Goal: Task Accomplishment & Management: Complete application form

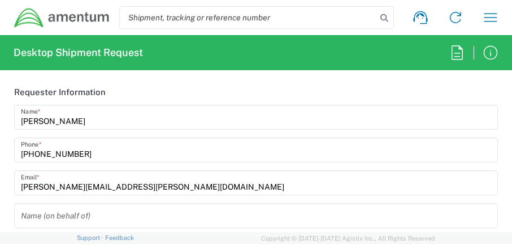
type input "[GEOGRAPHIC_DATA]"
type input "OVHD.101000.00000"
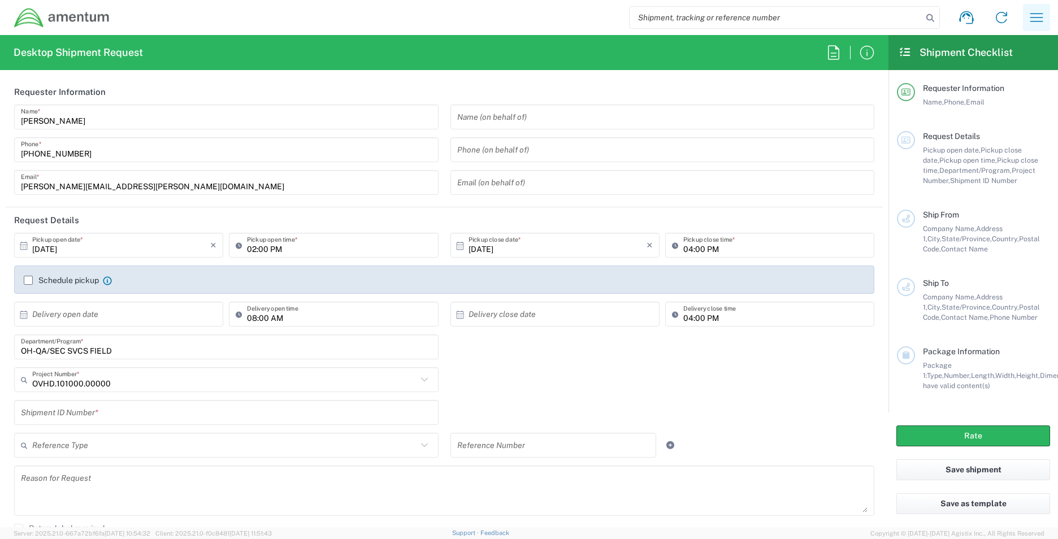
click at [511, 23] on icon "button" at bounding box center [1036, 17] width 18 height 18
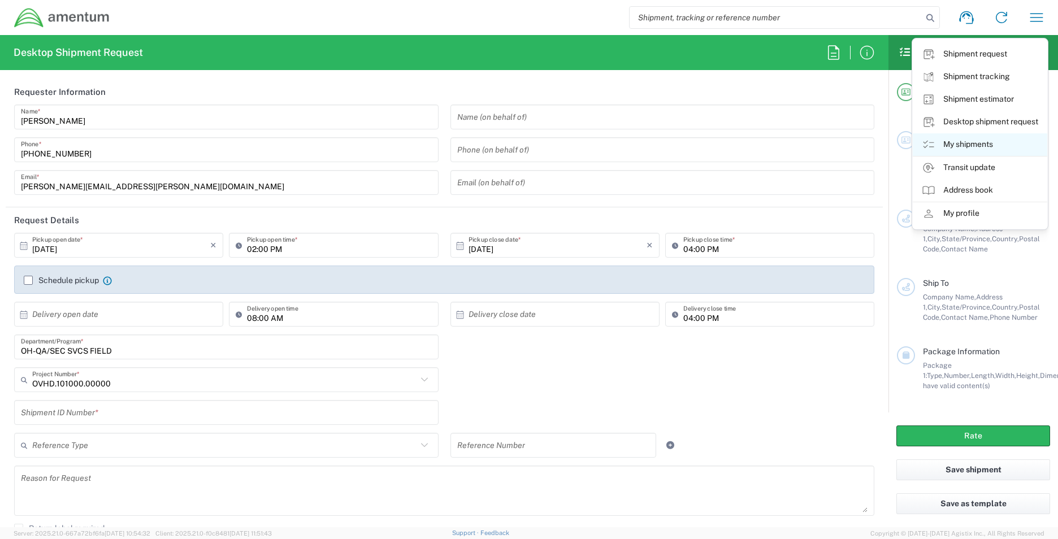
click at [511, 143] on link "My shipments" at bounding box center [980, 144] width 134 height 23
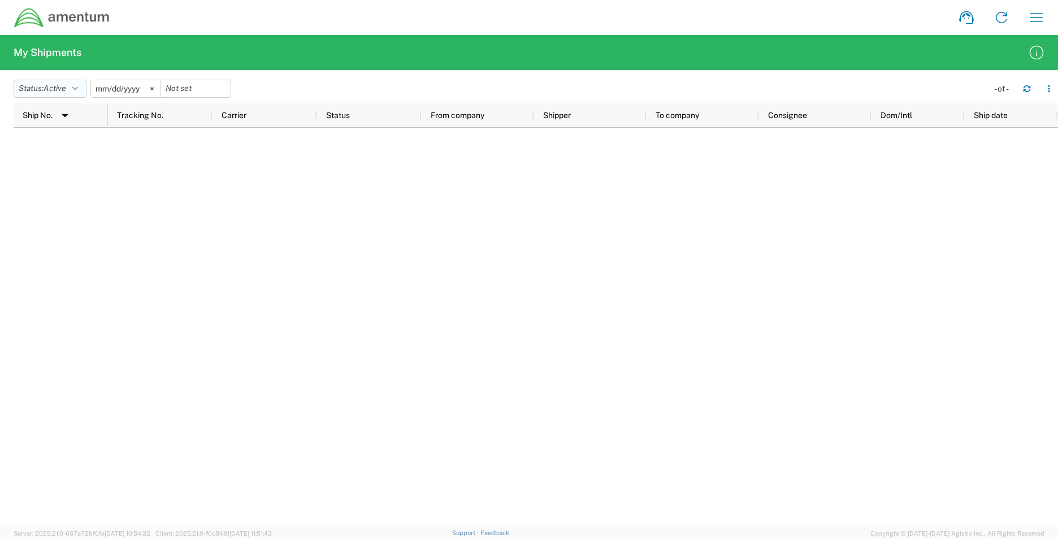
click at [65, 90] on span "Active" at bounding box center [55, 88] width 23 height 9
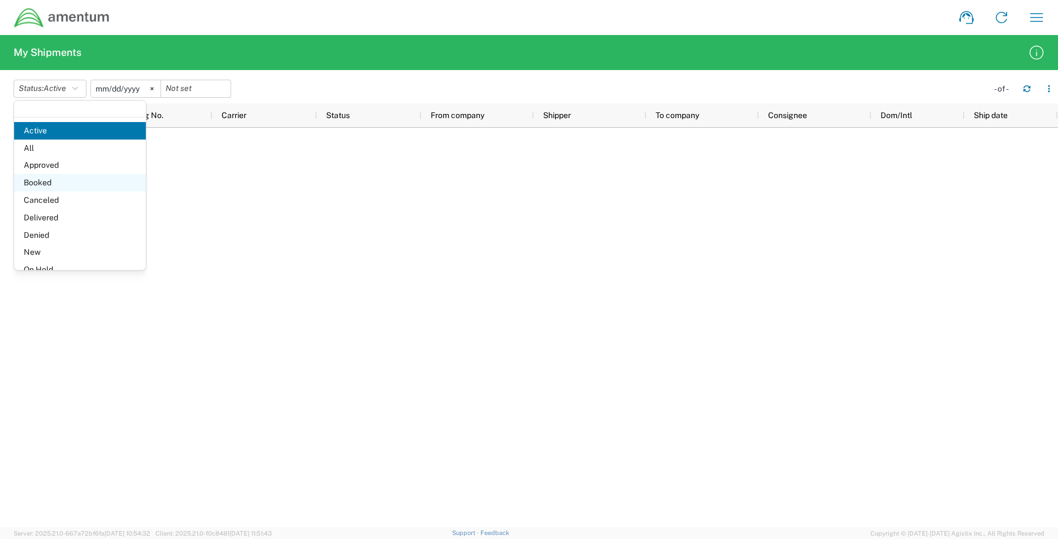
click at [49, 183] on span "Booked" at bounding box center [80, 183] width 132 height 18
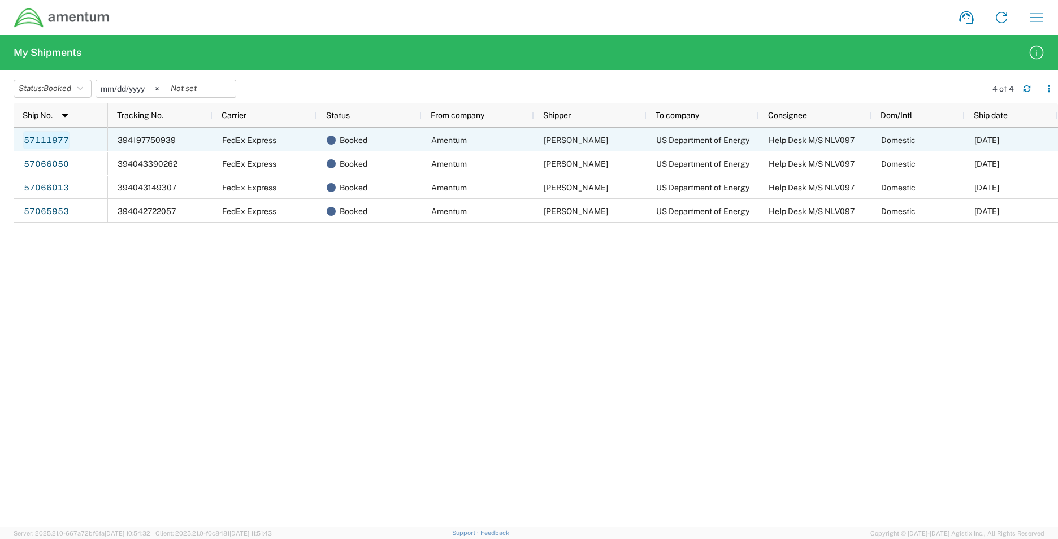
click at [54, 138] on link "57111977" at bounding box center [46, 140] width 46 height 18
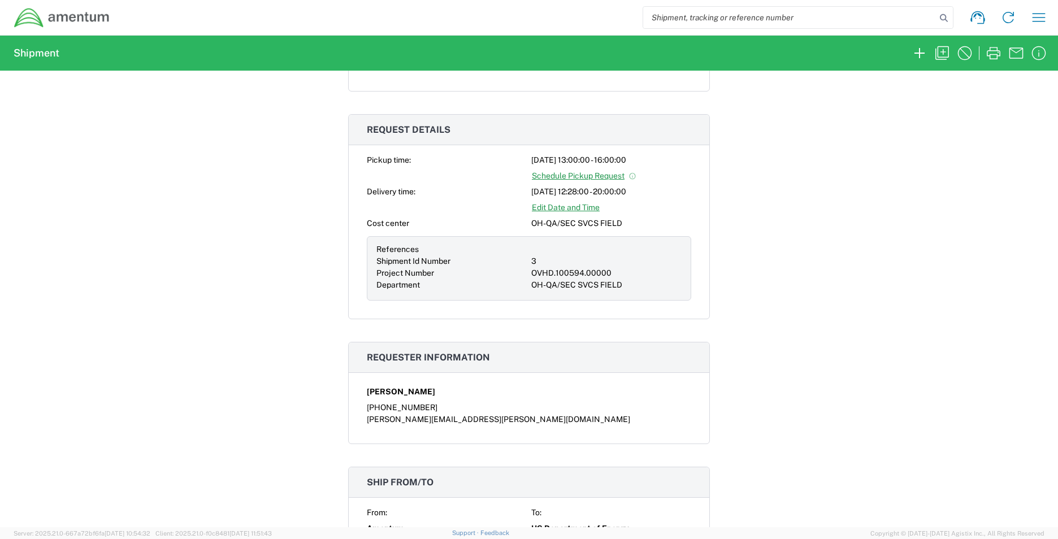
scroll to position [202, 0]
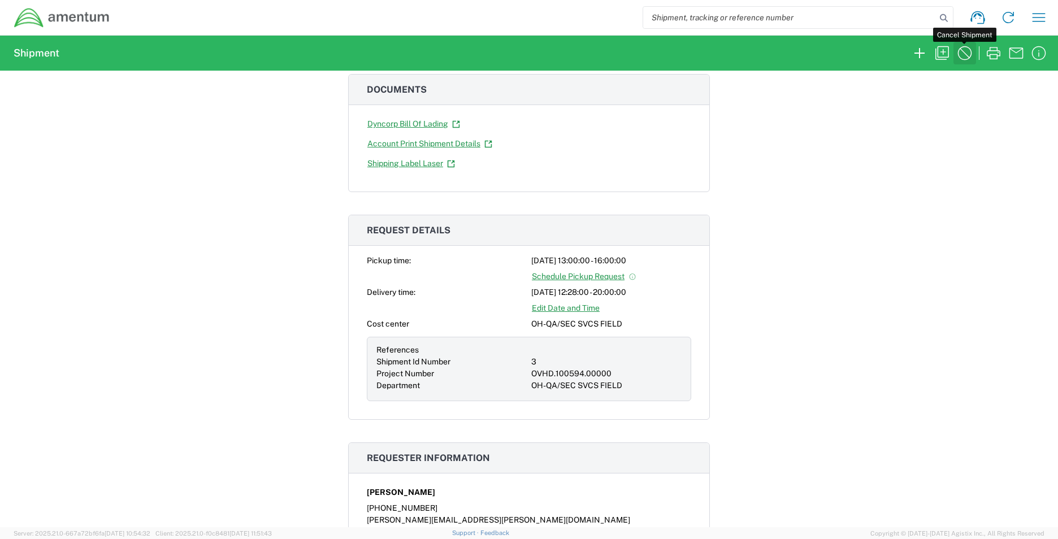
click at [511, 57] on icon "button" at bounding box center [965, 53] width 18 height 18
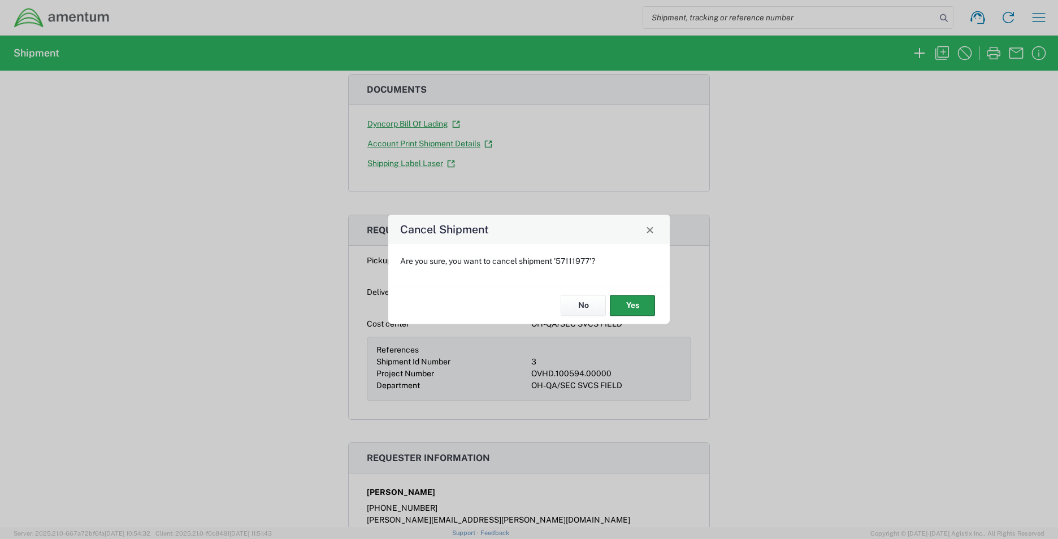
click at [511, 243] on button "Yes" at bounding box center [632, 305] width 45 height 21
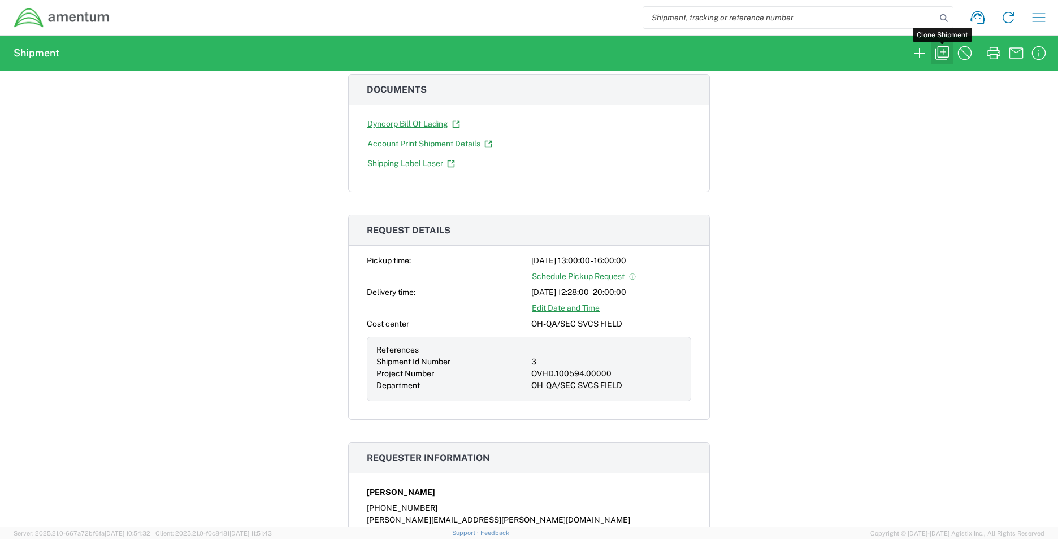
click at [511, 53] on icon "button" at bounding box center [942, 53] width 18 height 18
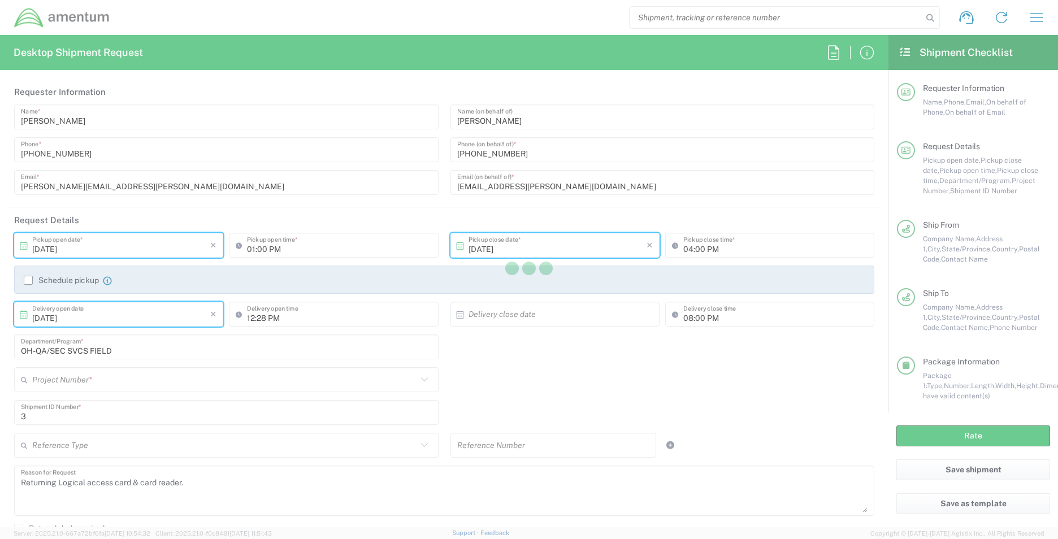
type input "Nevada"
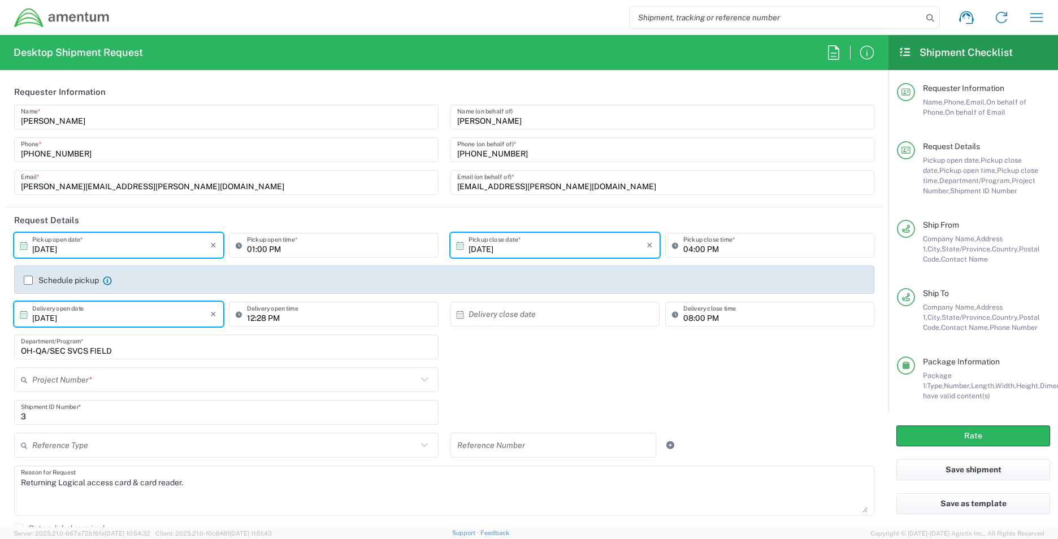
type input "Envelope"
type input "OVHD.100594.00000"
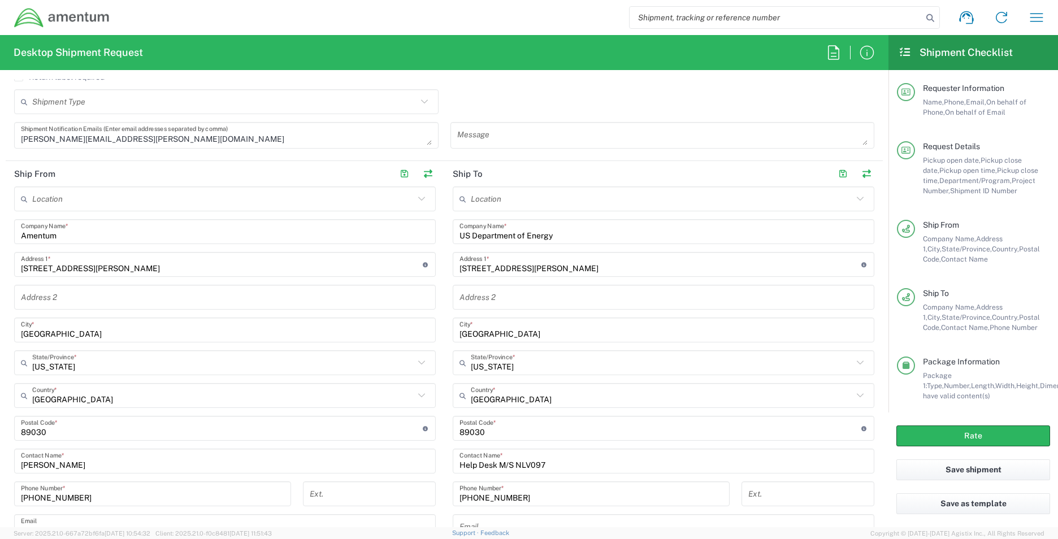
scroll to position [452, 0]
click at [489, 243] on div "Location 1002-4122-6 1006-5256-0 1026-8910-0 1281-0560-3 1369-6441-0 1402-6962-…" at bounding box center [664, 391] width 422 height 411
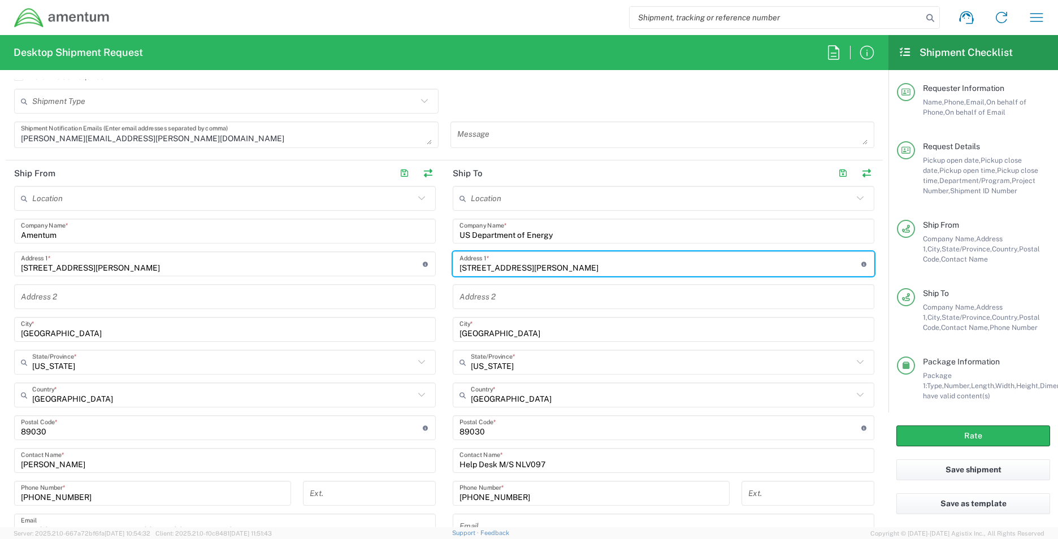
drag, startPoint x: 533, startPoint y: 264, endPoint x: 384, endPoint y: 273, distance: 148.9
click at [384, 243] on div "Ship From Location 1002-4122-6 1006-5256-0 1026-8910-0 1281-0560-3 1369-6441-0 …" at bounding box center [444, 380] width 877 height 441
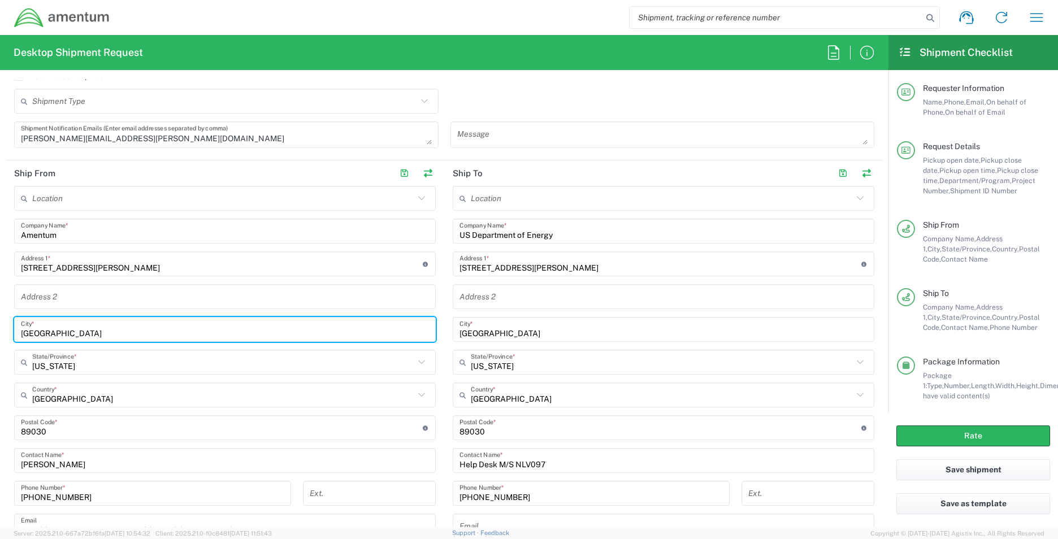
click at [112, 243] on input "North Las Vegas" at bounding box center [225, 330] width 408 height 20
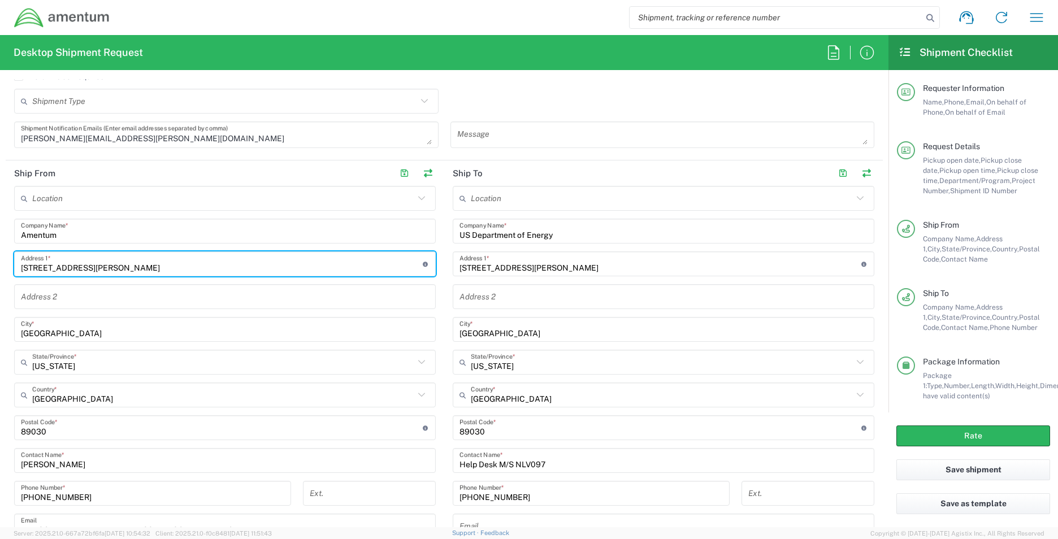
drag, startPoint x: 102, startPoint y: 264, endPoint x: -72, endPoint y: 264, distance: 174.6
click at [0, 243] on html "Shipment request Shipment tracking Shipment estimator Desktop shipment request …" at bounding box center [529, 269] width 1058 height 539
type input "2172 Montgomery Hwy"
drag, startPoint x: 150, startPoint y: 272, endPoint x: -202, endPoint y: 277, distance: 352.1
click at [0, 243] on html "Shipment request Shipment tracking Shipment estimator Desktop shipment request …" at bounding box center [529, 269] width 1058 height 539
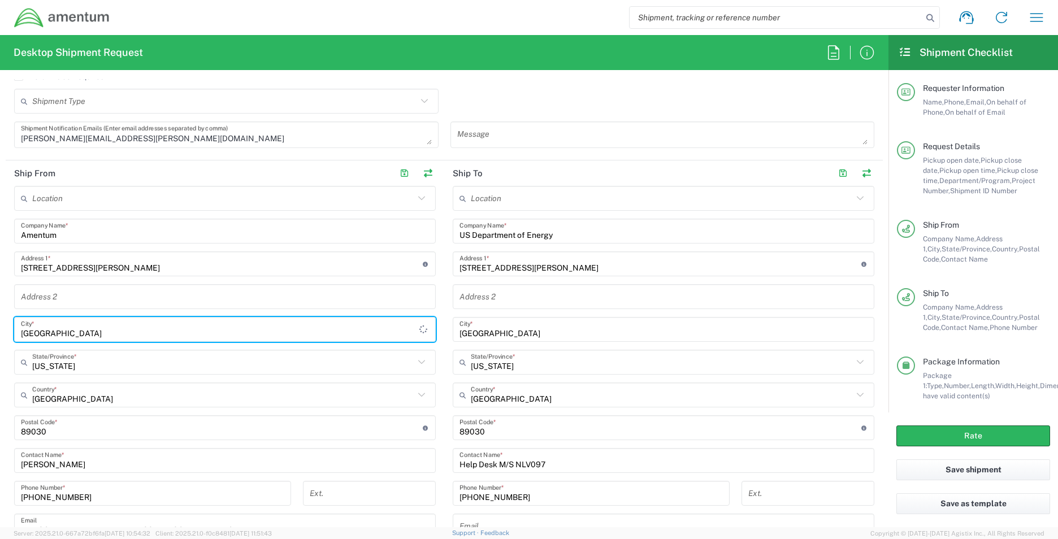
type input "Centreville"
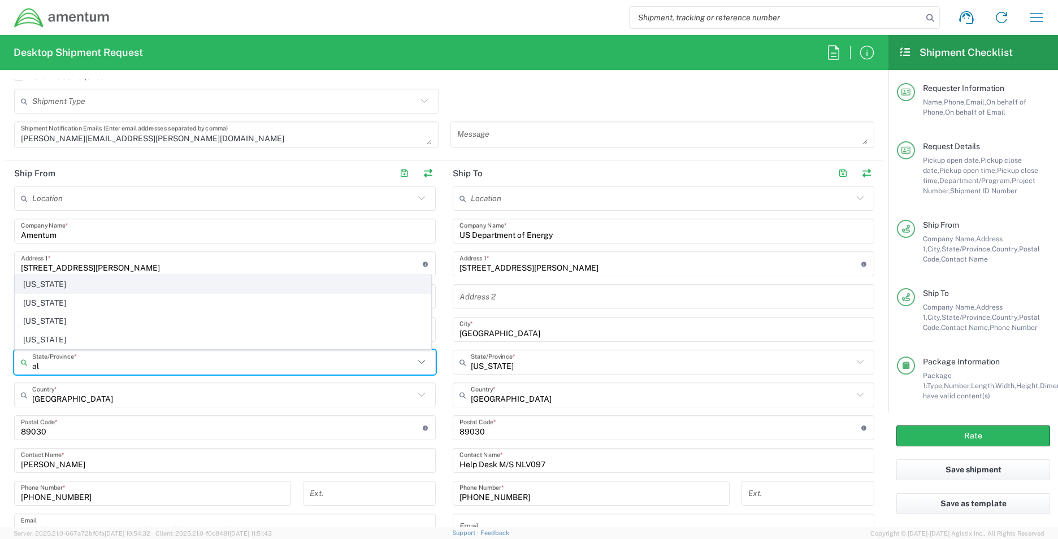
click at [37, 243] on span "Alabama" at bounding box center [222, 285] width 415 height 18
type input "Alabama"
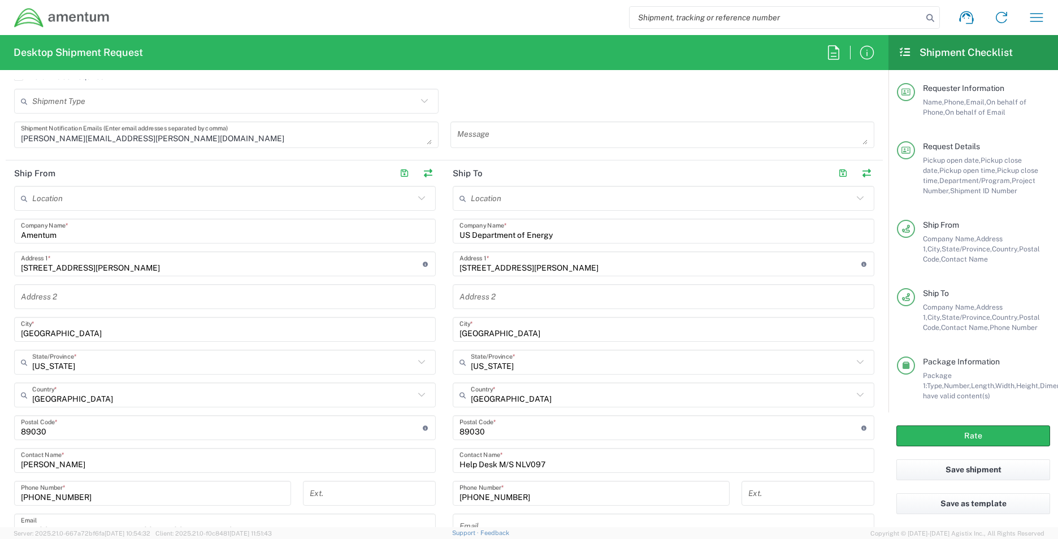
drag, startPoint x: 50, startPoint y: 438, endPoint x: -80, endPoint y: 422, distance: 131.1
click at [0, 243] on html "Shipment request Shipment tracking Shipment estimator Desktop shipment request …" at bounding box center [529, 269] width 1058 height 539
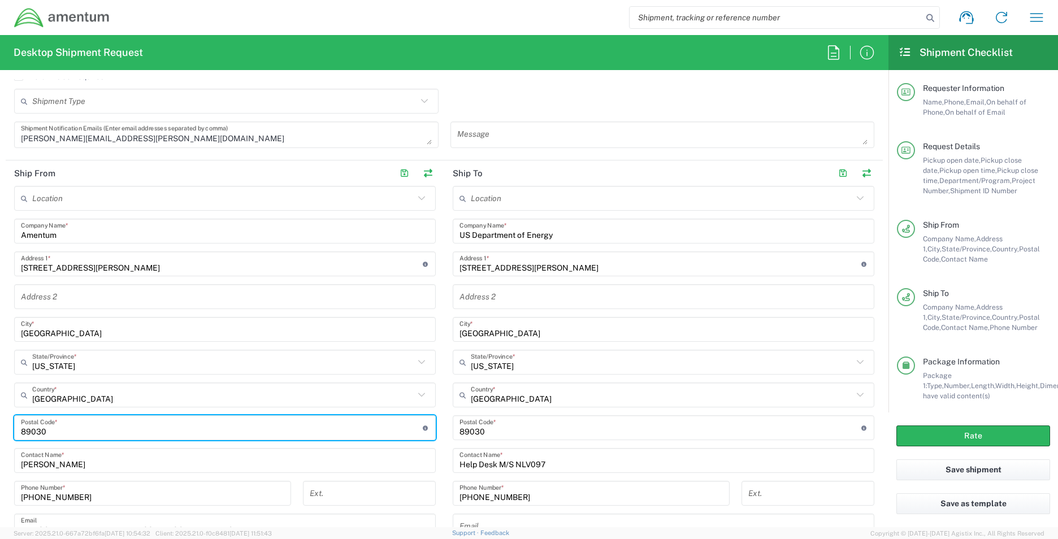
drag, startPoint x: 75, startPoint y: 437, endPoint x: -20, endPoint y: 427, distance: 95.5
click at [0, 243] on html "Shipment request Shipment tracking Shipment estimator Desktop shipment request …" at bounding box center [529, 269] width 1058 height 539
type input "35042"
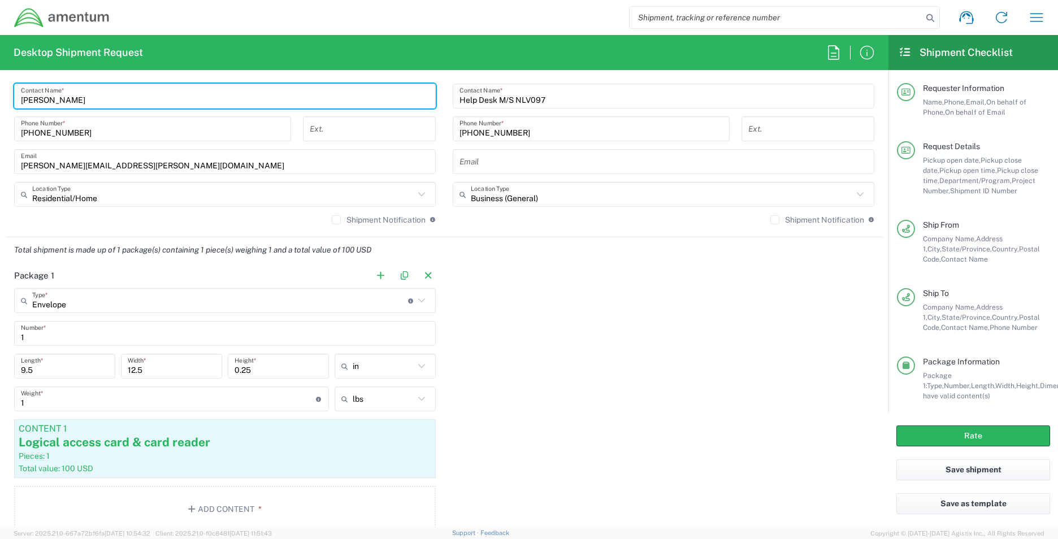
scroll to position [904, 0]
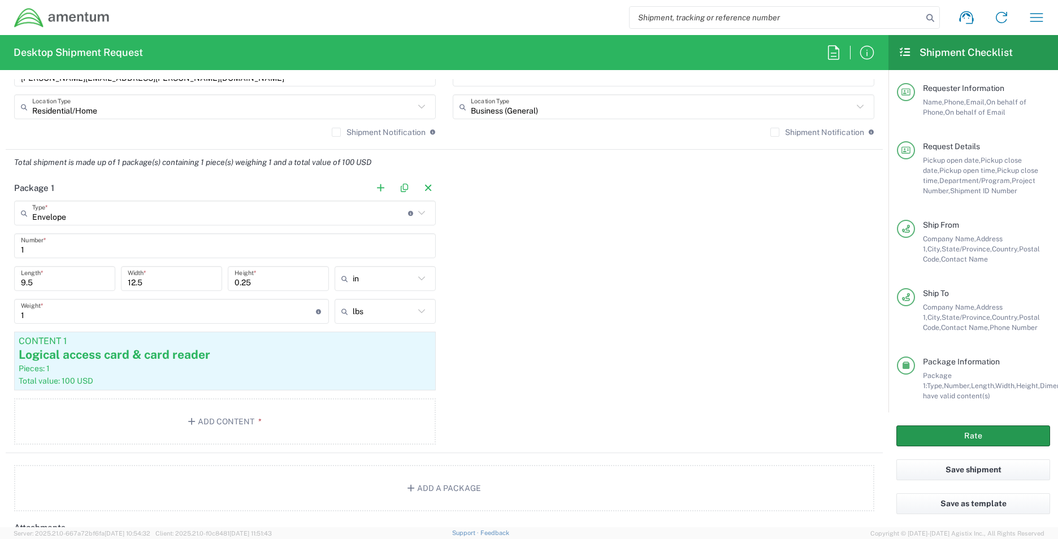
click at [511, 243] on button "Rate" at bounding box center [973, 435] width 154 height 21
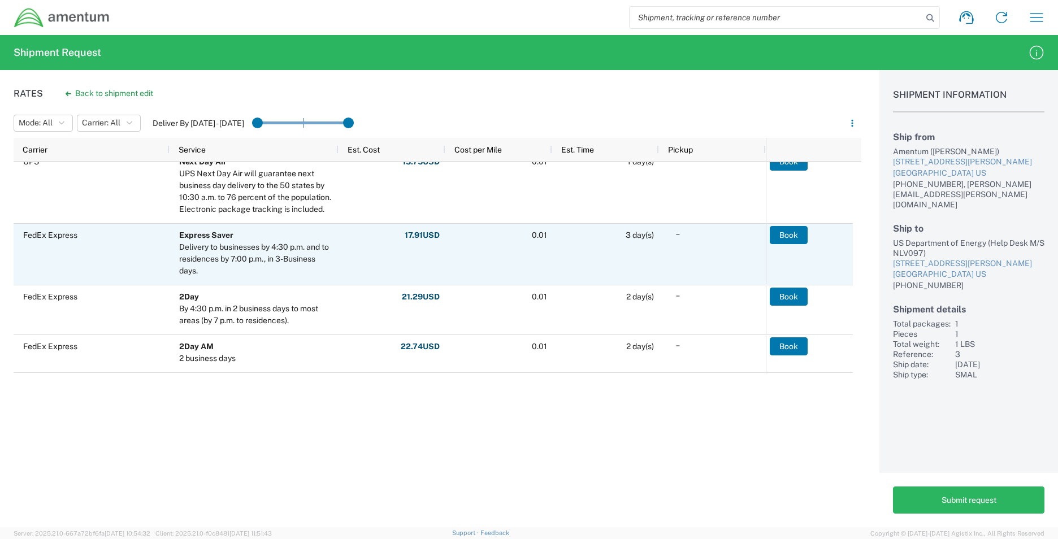
scroll to position [226, 0]
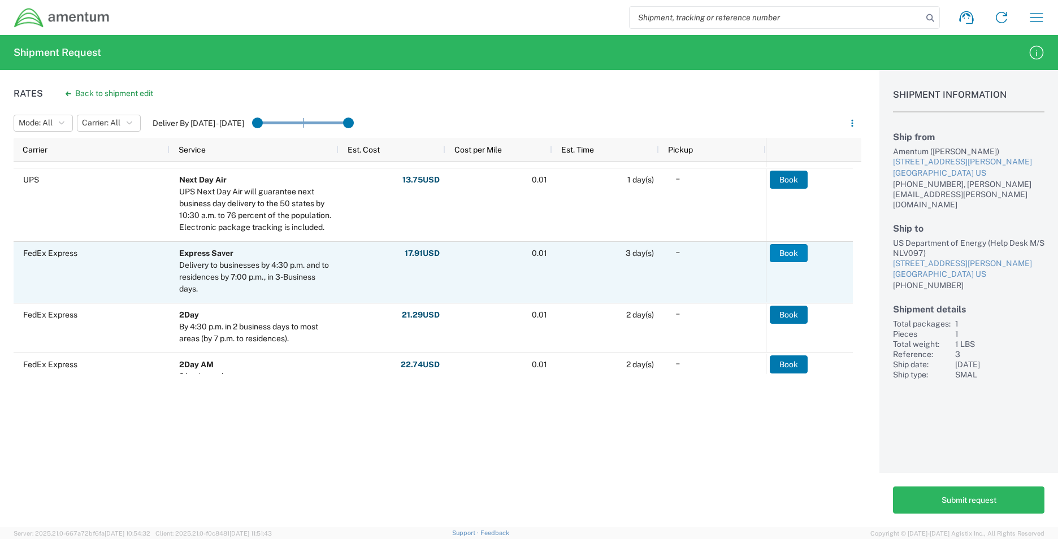
click at [511, 243] on button "Book" at bounding box center [789, 253] width 38 height 18
